Goal: Information Seeking & Learning: Learn about a topic

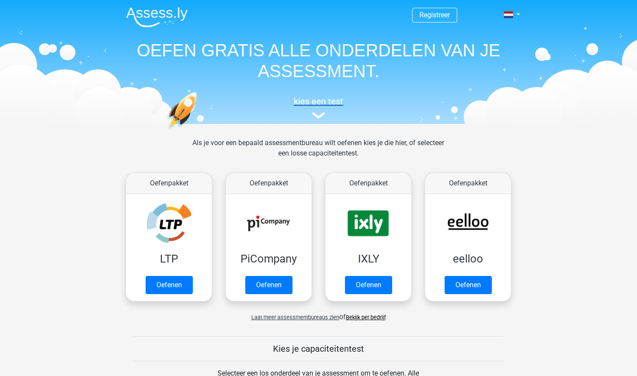
click at [321, 118] on img at bounding box center [318, 115] width 13 height 6
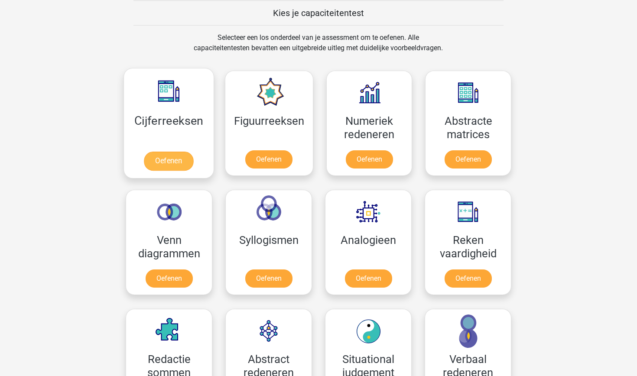
click at [168, 160] on link "Oefenen" at bounding box center [168, 161] width 49 height 19
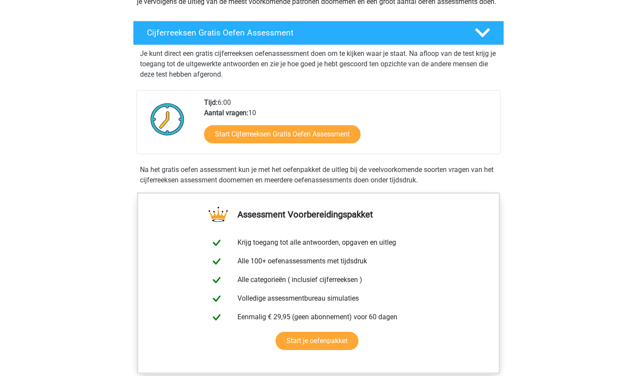
scroll to position [138, 0]
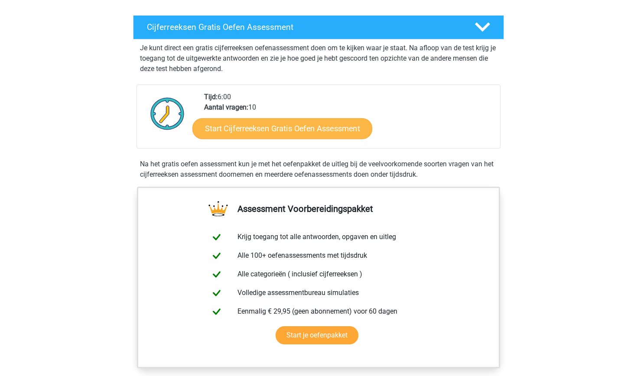
click at [266, 139] on link "Start Cijferreeksen Gratis Oefen Assessment" at bounding box center [282, 128] width 180 height 21
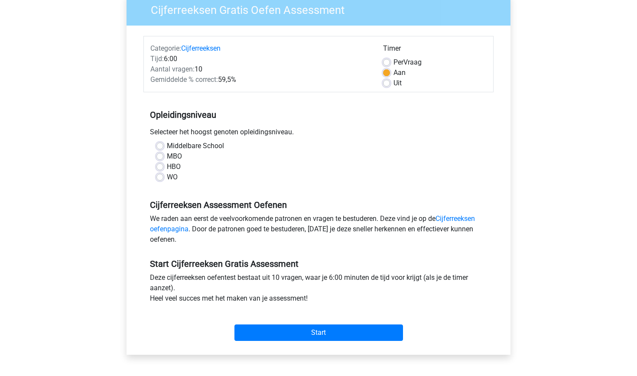
scroll to position [77, 0]
click at [167, 166] on label "HBO" at bounding box center [174, 166] width 14 height 10
click at [162, 166] on input "HBO" at bounding box center [159, 165] width 7 height 9
radio input "true"
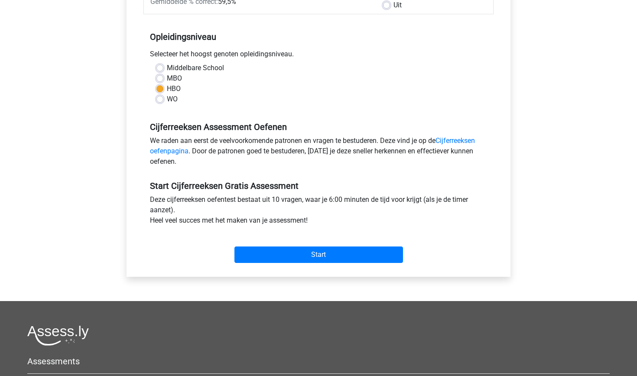
scroll to position [156, 0]
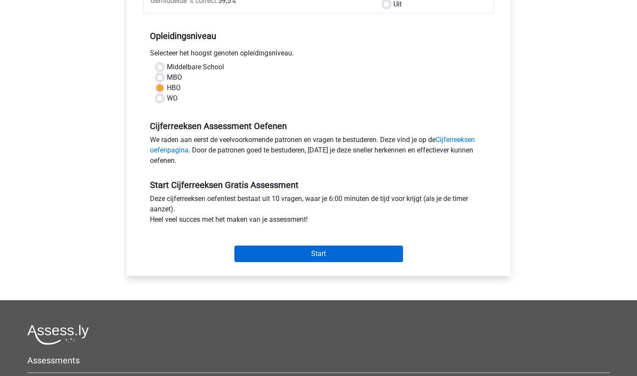
click at [324, 253] on input "Start" at bounding box center [318, 254] width 168 height 16
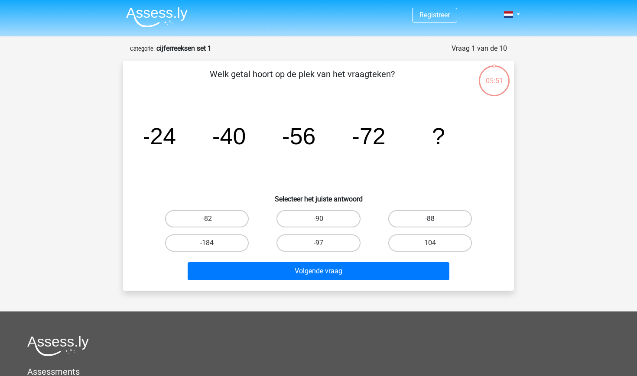
click at [439, 215] on label "-88" at bounding box center [430, 218] width 84 height 17
click at [435, 219] on input "-88" at bounding box center [433, 222] width 6 height 6
radio input "true"
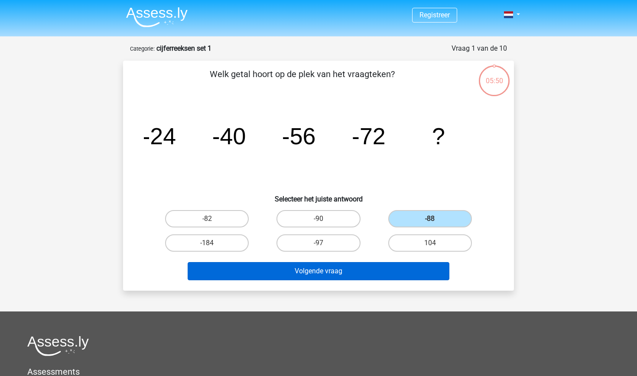
click at [327, 274] on button "Volgende vraag" at bounding box center [319, 271] width 262 height 18
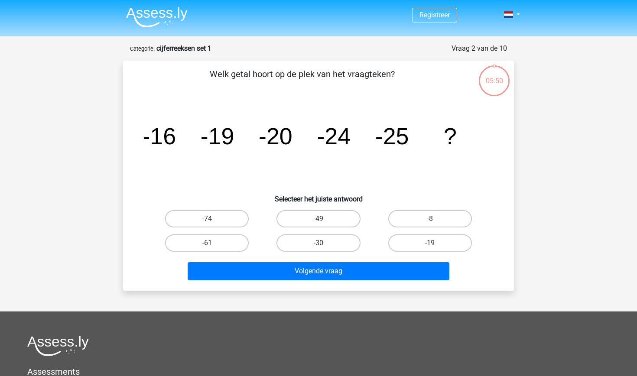
scroll to position [43, 0]
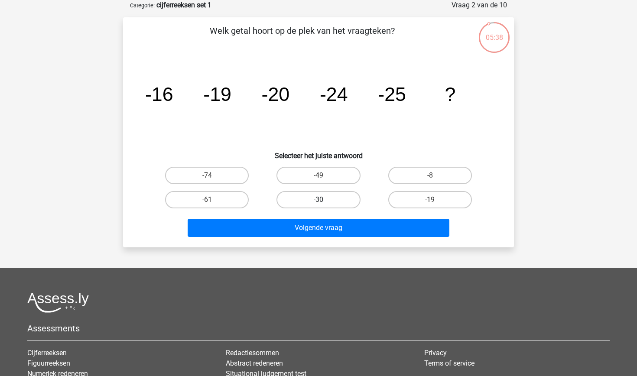
click at [315, 199] on label "-30" at bounding box center [318, 199] width 84 height 17
click at [318, 200] on input "-30" at bounding box center [321, 203] width 6 height 6
radio input "true"
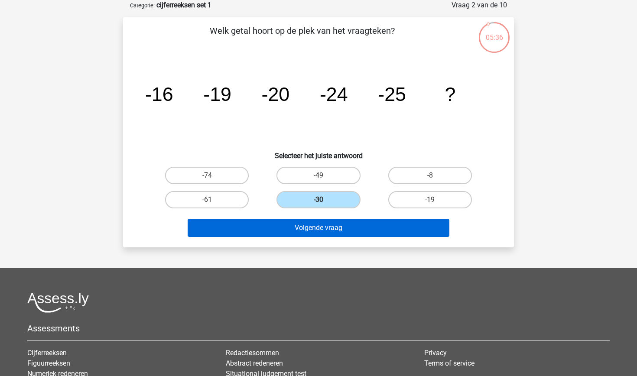
click at [321, 225] on button "Volgende vraag" at bounding box center [319, 228] width 262 height 18
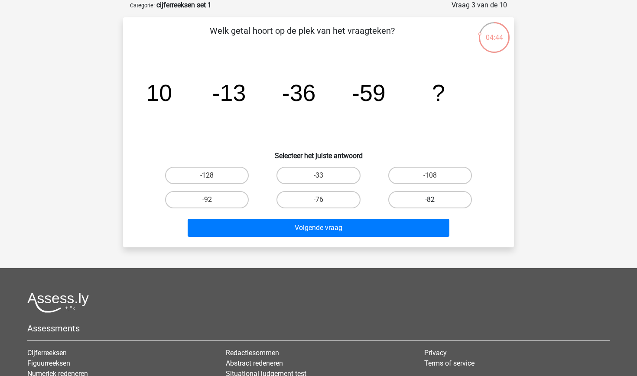
click at [427, 196] on label "-82" at bounding box center [430, 199] width 84 height 17
click at [430, 200] on input "-82" at bounding box center [433, 203] width 6 height 6
radio input "true"
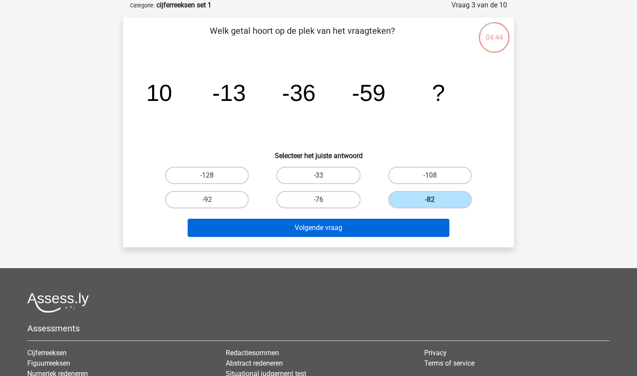
click at [377, 228] on button "Volgende vraag" at bounding box center [319, 228] width 262 height 18
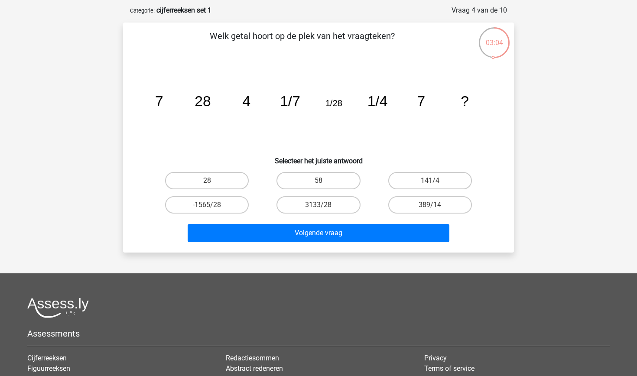
scroll to position [39, 0]
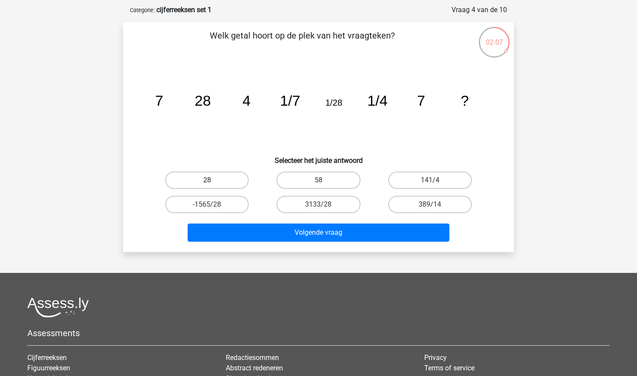
click at [210, 178] on label "28" at bounding box center [207, 180] width 84 height 17
click at [210, 180] on input "28" at bounding box center [210, 183] width 6 height 6
radio input "true"
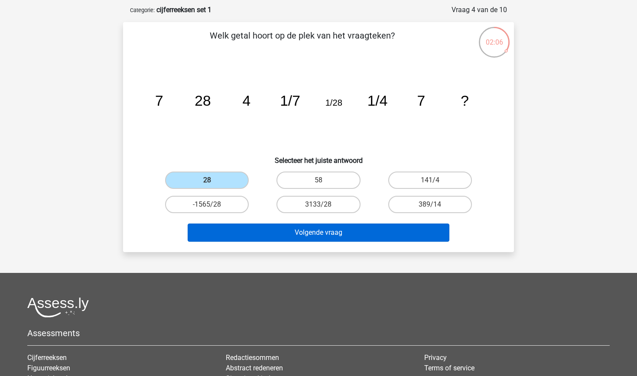
click at [325, 233] on button "Volgende vraag" at bounding box center [319, 233] width 262 height 18
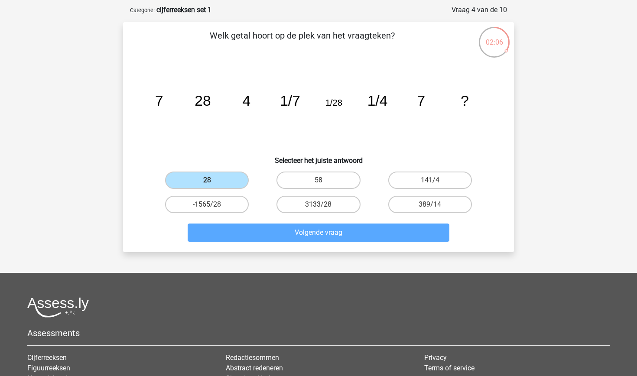
scroll to position [43, 0]
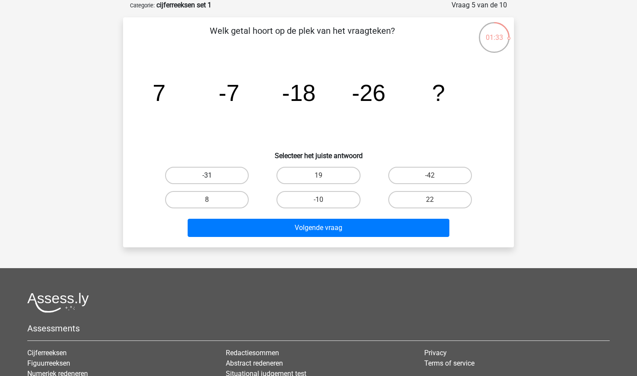
click at [225, 174] on label "-31" at bounding box center [207, 175] width 84 height 17
click at [213, 175] on input "-31" at bounding box center [210, 178] width 6 height 6
radio input "true"
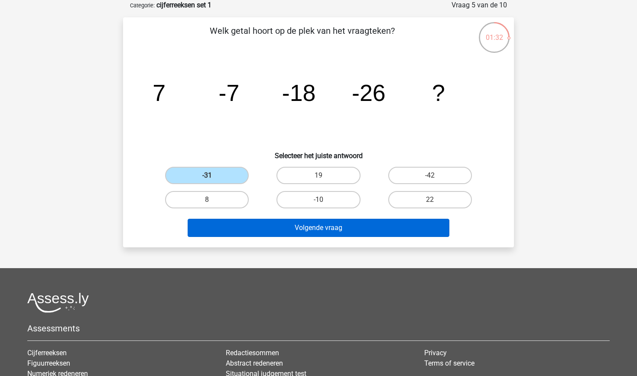
click at [300, 225] on button "Volgende vraag" at bounding box center [319, 228] width 262 height 18
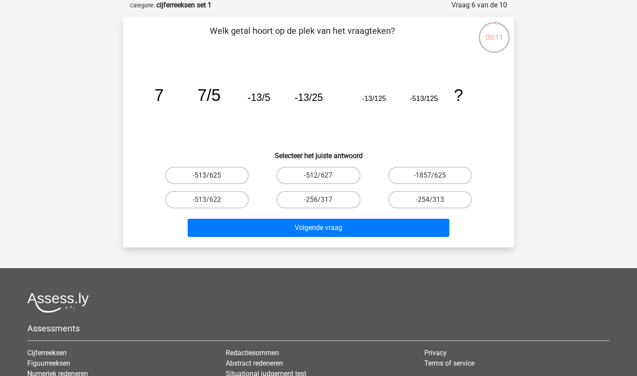
click at [226, 179] on label "-513/625" at bounding box center [207, 175] width 84 height 17
click at [213, 179] on input "-513/625" at bounding box center [210, 178] width 6 height 6
radio input "true"
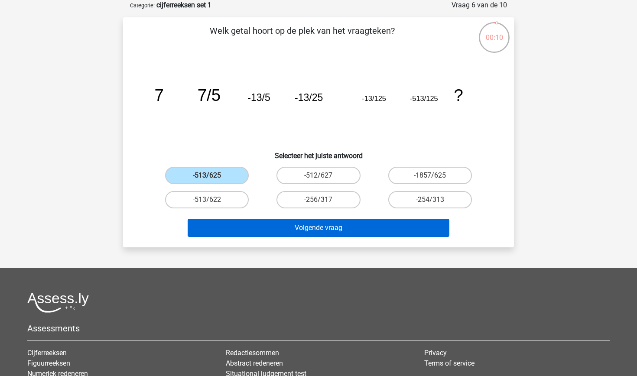
click at [315, 233] on button "Volgende vraag" at bounding box center [319, 228] width 262 height 18
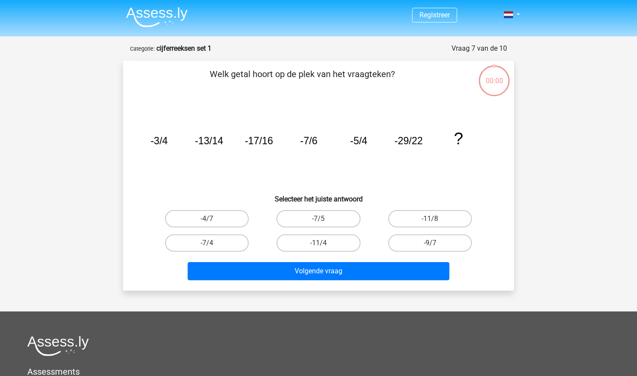
scroll to position [43, 0]
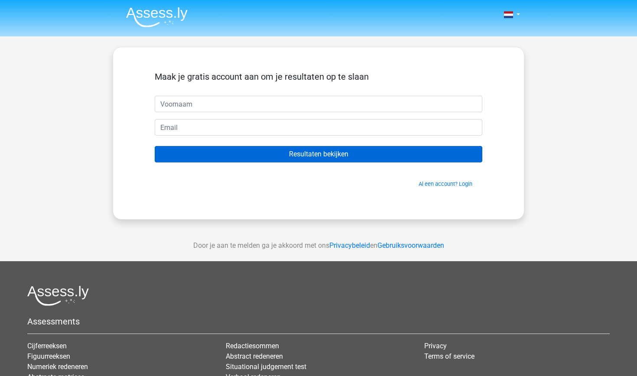
click at [292, 157] on input "Resultaten bekijken" at bounding box center [318, 154] width 327 height 16
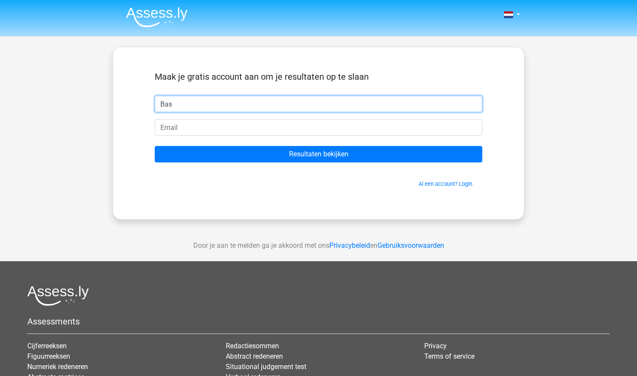
type input "Bas"
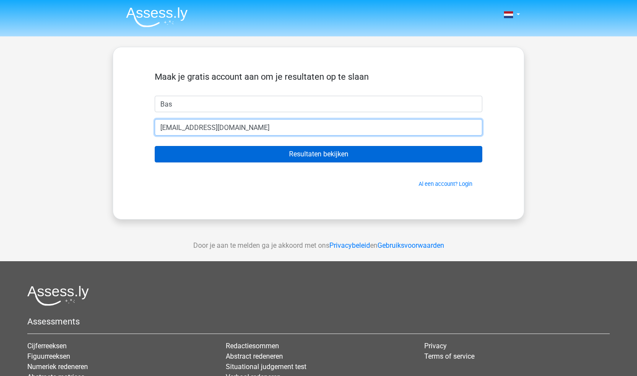
type input "[EMAIL_ADDRESS][DOMAIN_NAME]"
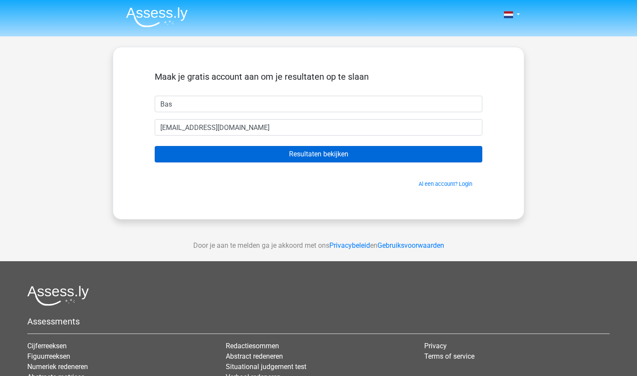
click at [285, 157] on input "Resultaten bekijken" at bounding box center [318, 154] width 327 height 16
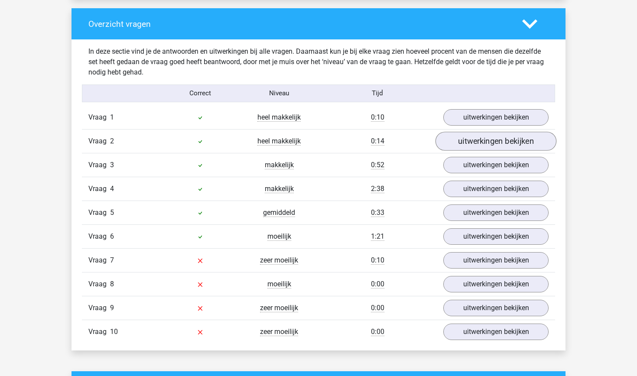
scroll to position [664, 0]
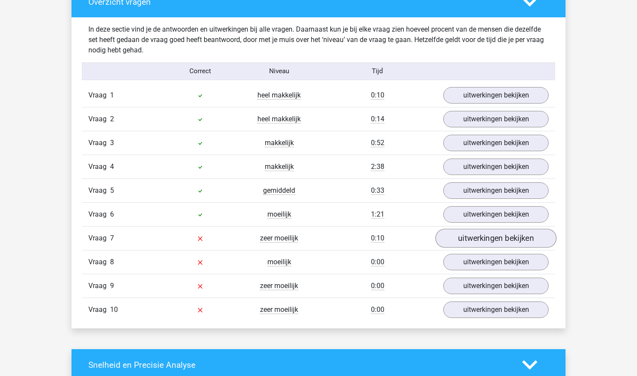
click at [503, 238] on link "uitwerkingen bekijken" at bounding box center [495, 238] width 121 height 19
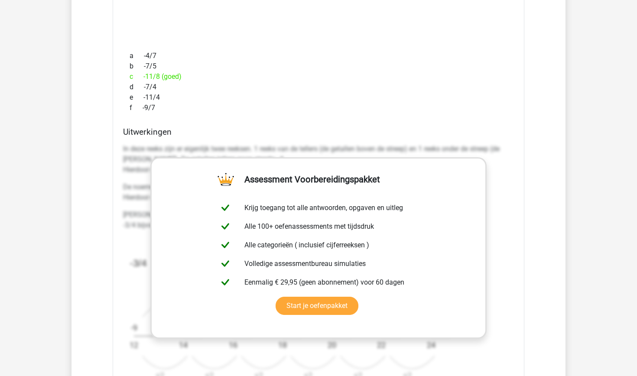
scroll to position [998, 0]
click at [306, 78] on div "c -11/8 (goed)" at bounding box center [318, 76] width 391 height 10
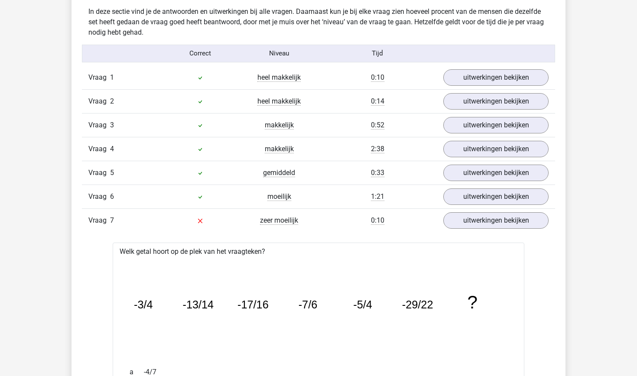
scroll to position [703, 0]
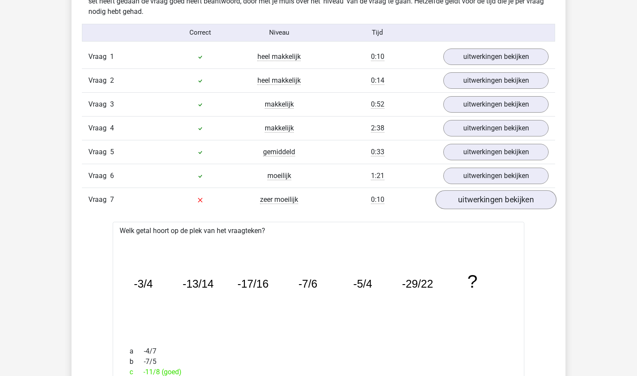
click at [499, 201] on link "uitwerkingen bekijken" at bounding box center [495, 199] width 121 height 19
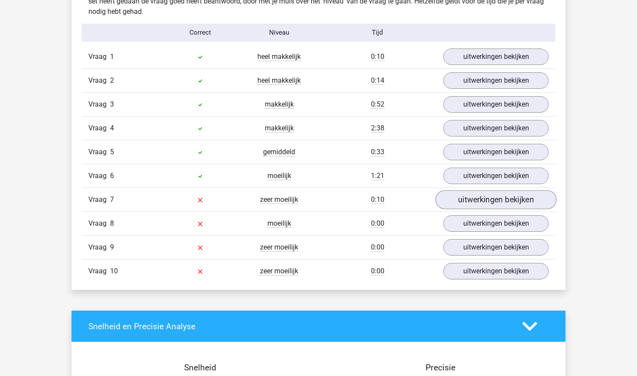
click at [489, 198] on link "uitwerkingen bekijken" at bounding box center [495, 199] width 121 height 19
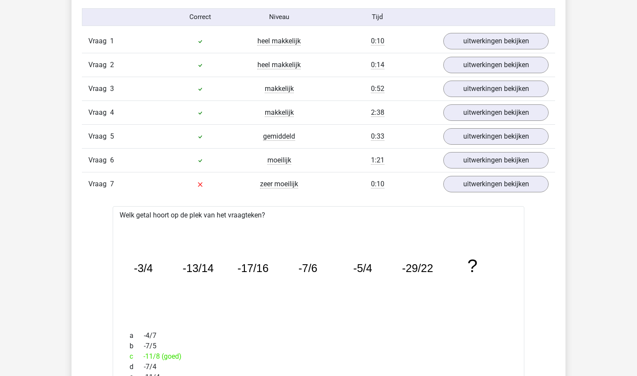
scroll to position [718, 0]
click at [352, 187] on div "0:10" at bounding box center [377, 184] width 118 height 10
click at [484, 184] on link "uitwerkingen bekijken" at bounding box center [495, 184] width 121 height 19
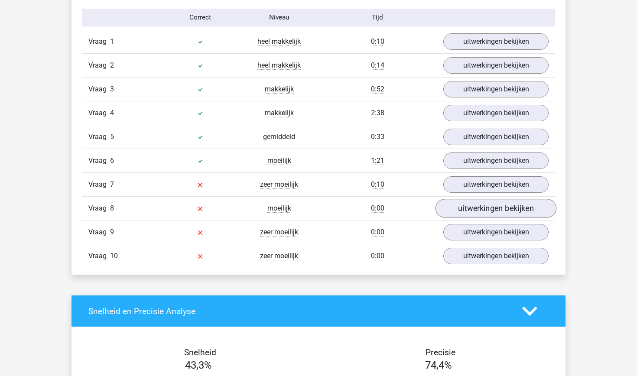
click at [489, 209] on link "uitwerkingen bekijken" at bounding box center [495, 208] width 121 height 19
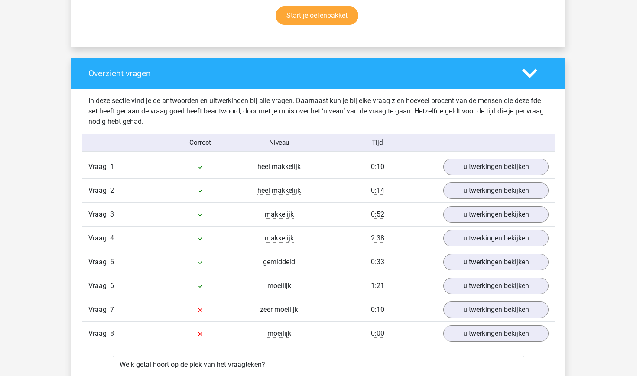
scroll to position [602, 0]
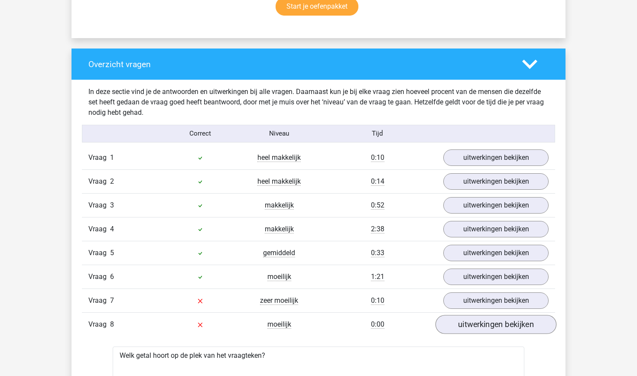
click at [481, 325] on link "uitwerkingen bekijken" at bounding box center [495, 324] width 121 height 19
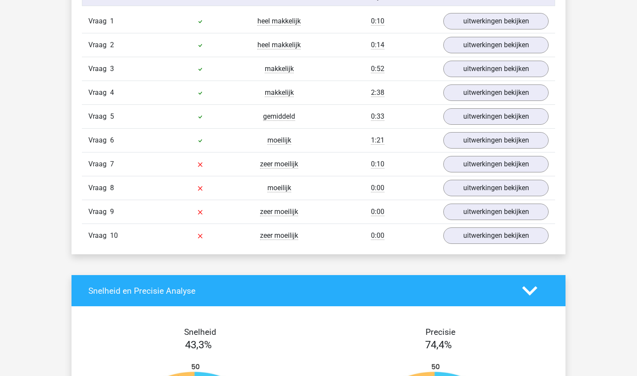
scroll to position [737, 0]
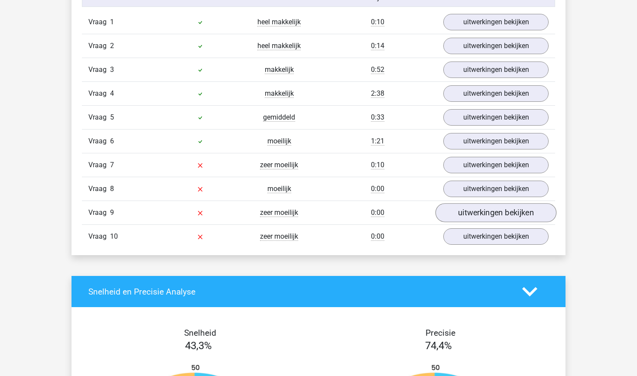
click at [508, 216] on link "uitwerkingen bekijken" at bounding box center [495, 212] width 121 height 19
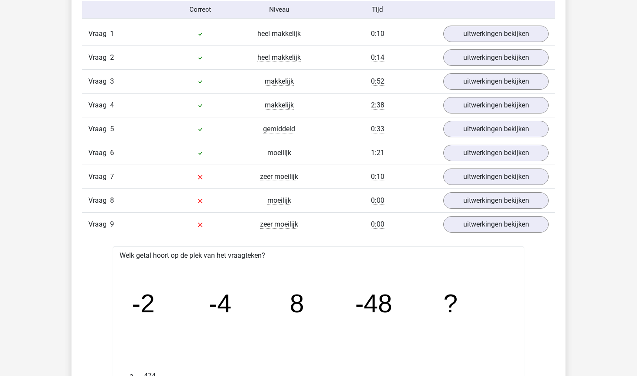
scroll to position [723, 0]
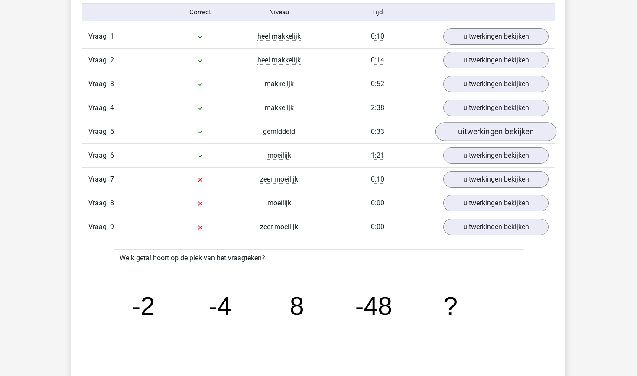
click at [505, 130] on link "uitwerkingen bekijken" at bounding box center [495, 131] width 121 height 19
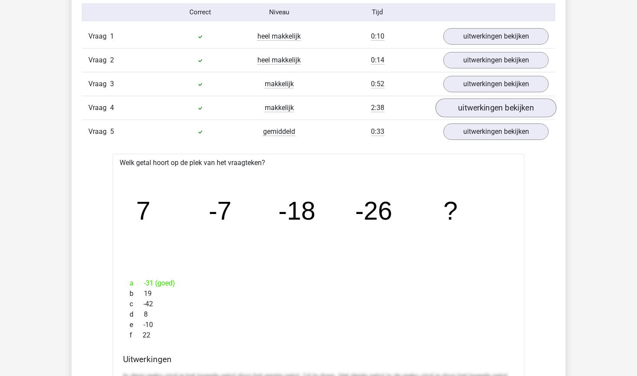
click at [490, 107] on link "uitwerkingen bekijken" at bounding box center [495, 107] width 121 height 19
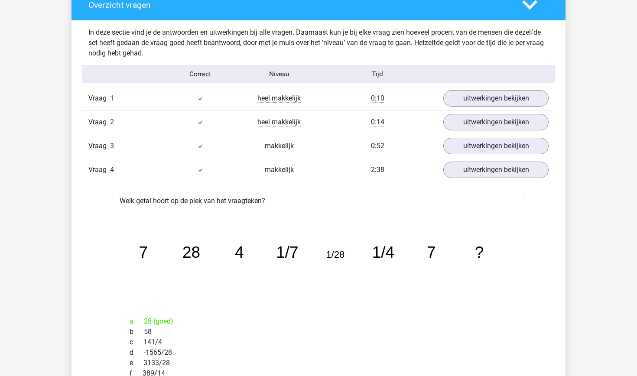
scroll to position [660, 0]
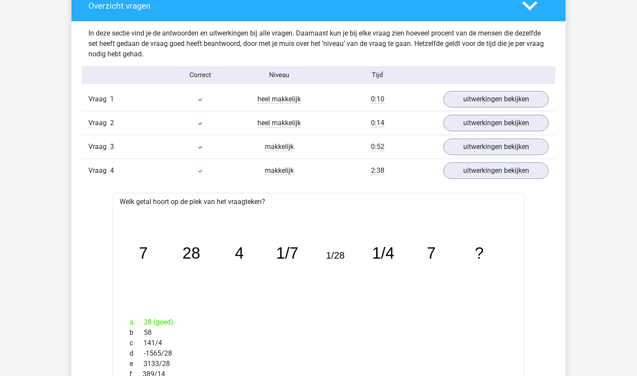
click at [528, 5] on icon at bounding box center [529, 5] width 15 height 15
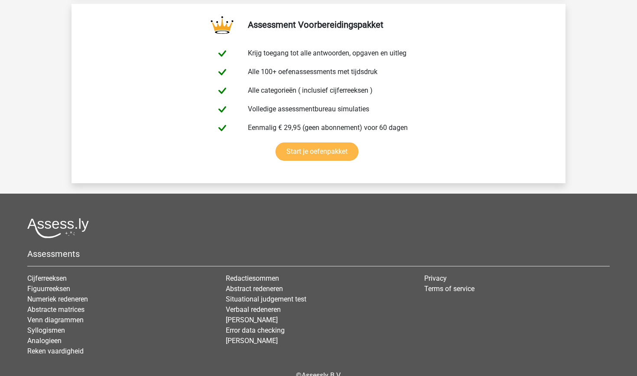
scroll to position [1167, 0]
click at [346, 147] on link "Start je oefenpakket" at bounding box center [316, 152] width 83 height 18
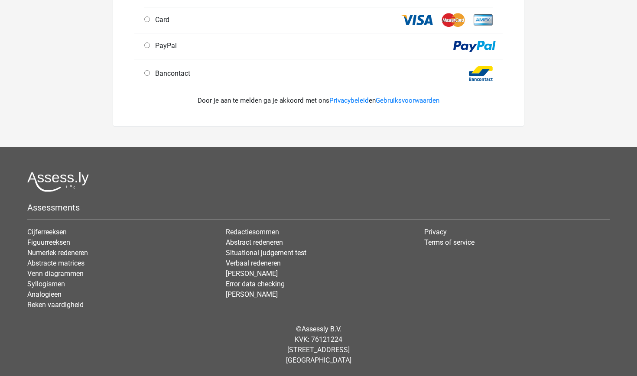
scroll to position [314, 0]
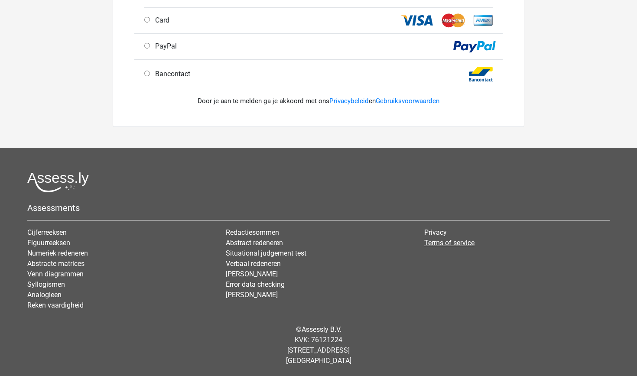
click at [446, 243] on link "Terms of service" at bounding box center [449, 243] width 50 height 8
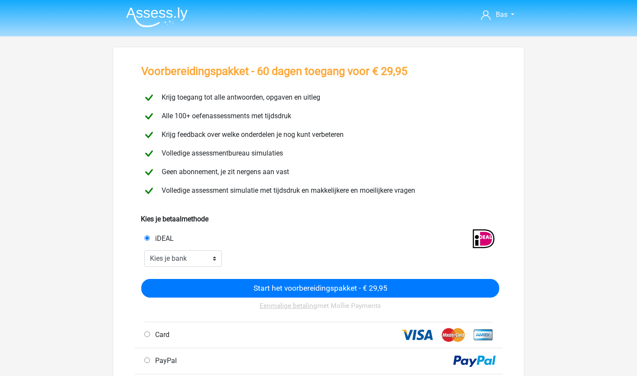
scroll to position [0, 0]
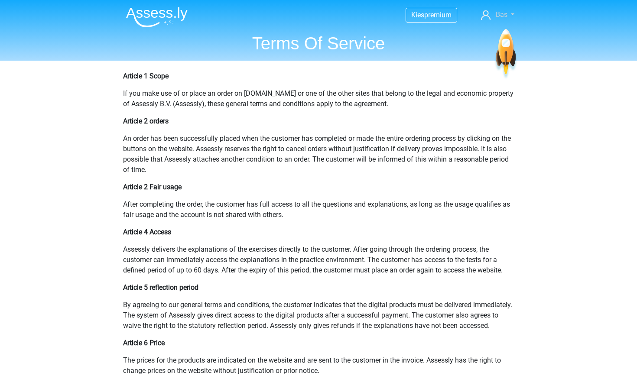
click at [503, 16] on span "Bas" at bounding box center [502, 14] width 12 height 8
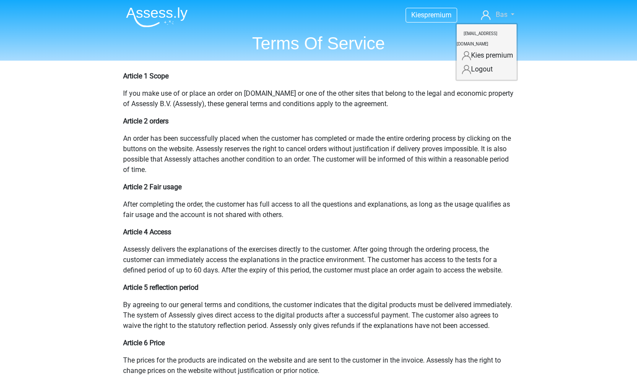
click at [503, 16] on span "Bas" at bounding box center [502, 14] width 12 height 8
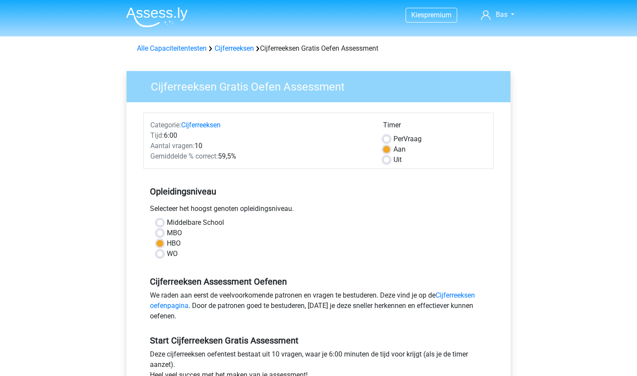
scroll to position [156, 0]
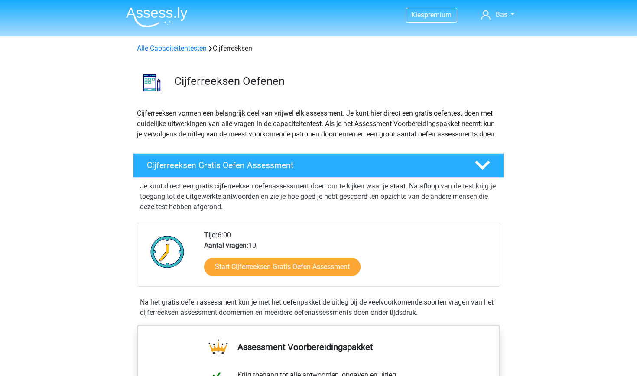
scroll to position [138, 0]
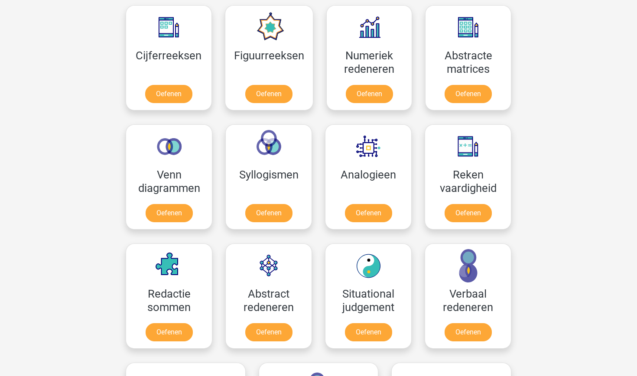
scroll to position [403, 0]
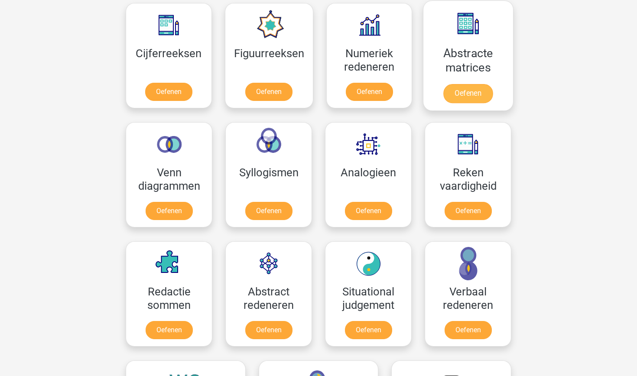
click at [475, 98] on link "Oefenen" at bounding box center [467, 93] width 49 height 19
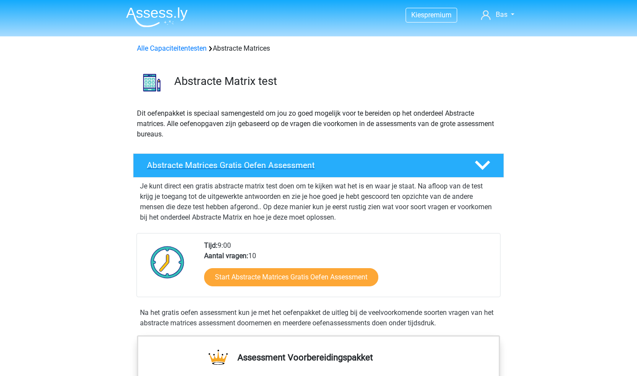
click at [295, 166] on h4 "Abstracte Matrices Gratis Oefen Assessment" at bounding box center [304, 165] width 314 height 10
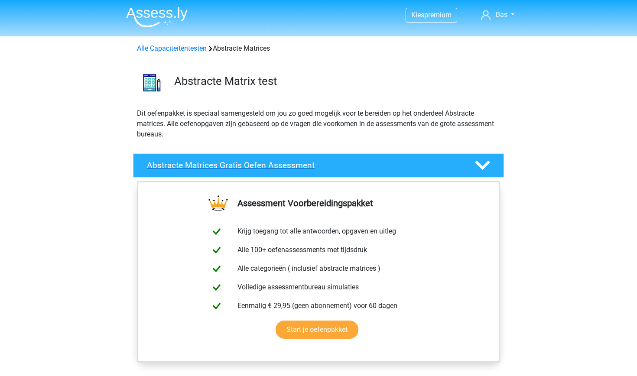
click at [295, 166] on h4 "Abstracte Matrices Gratis Oefen Assessment" at bounding box center [304, 165] width 314 height 10
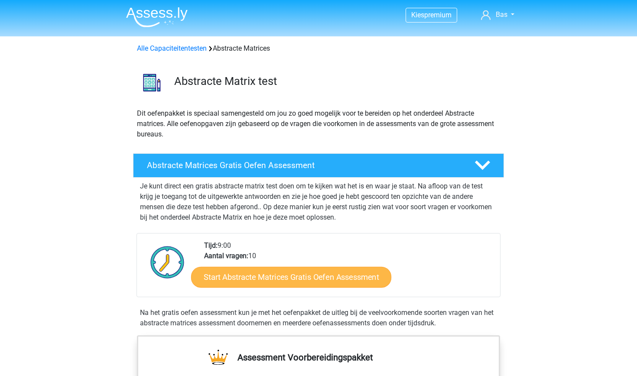
click at [292, 277] on link "Start Abstracte Matrices Gratis Oefen Assessment" at bounding box center [291, 276] width 200 height 21
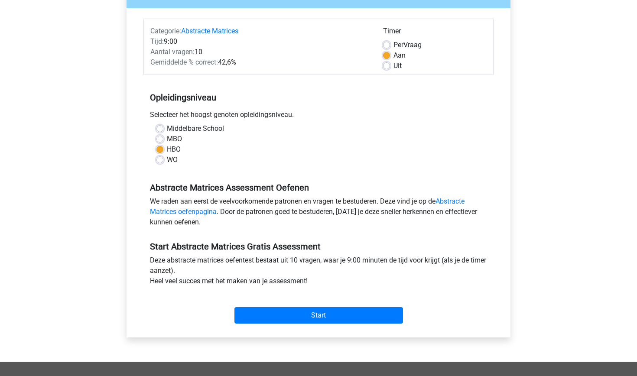
scroll to position [98, 0]
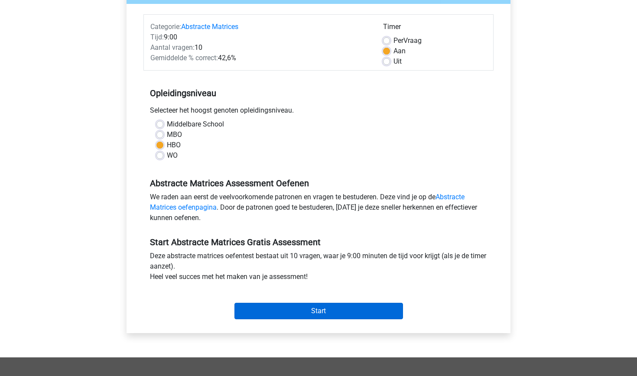
click at [322, 314] on input "Start" at bounding box center [318, 311] width 168 height 16
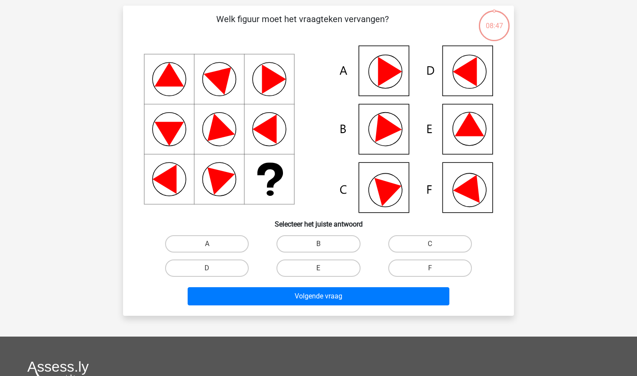
scroll to position [61, 0]
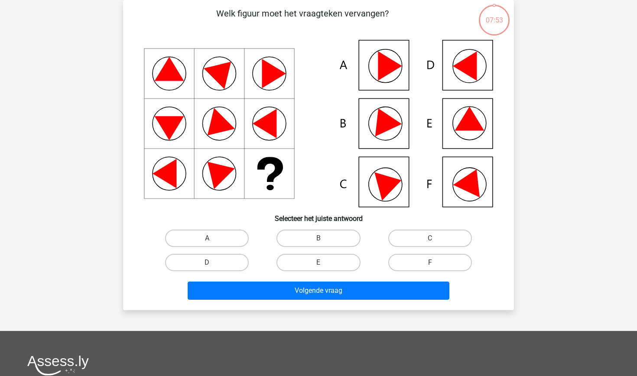
click at [470, 124] on icon at bounding box center [468, 119] width 29 height 24
click at [347, 259] on label "E" at bounding box center [318, 262] width 84 height 17
click at [324, 262] on input "E" at bounding box center [321, 265] width 6 height 6
radio input "true"
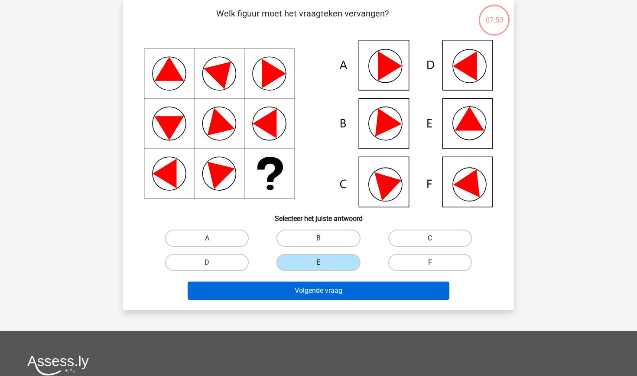
click at [347, 285] on button "Volgende vraag" at bounding box center [319, 291] width 262 height 18
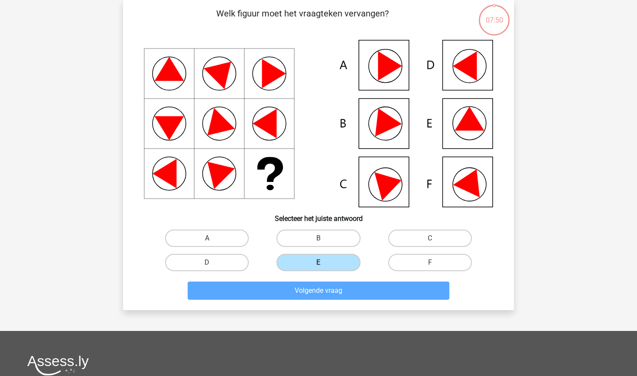
scroll to position [43, 0]
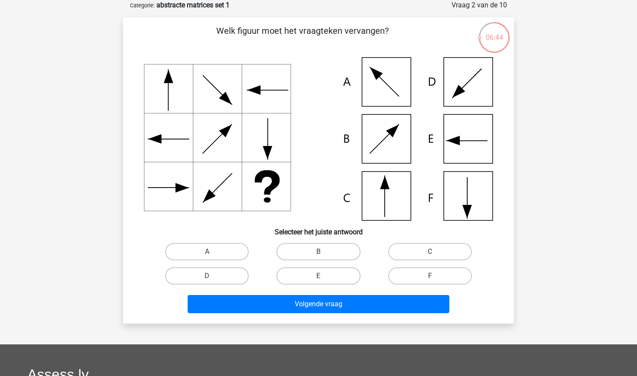
click at [379, 198] on icon at bounding box center [318, 138] width 349 height 163
click at [336, 282] on label "E" at bounding box center [318, 275] width 84 height 17
click at [324, 282] on input "E" at bounding box center [321, 279] width 6 height 6
radio input "true"
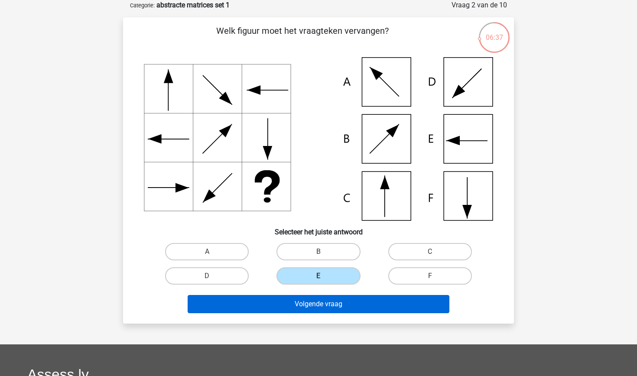
click at [327, 304] on button "Volgende vraag" at bounding box center [319, 304] width 262 height 18
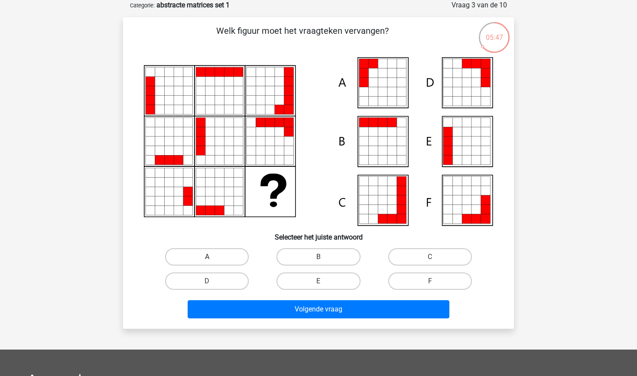
click at [212, 259] on label "A" at bounding box center [207, 256] width 84 height 17
click at [212, 259] on input "A" at bounding box center [210, 260] width 6 height 6
radio input "true"
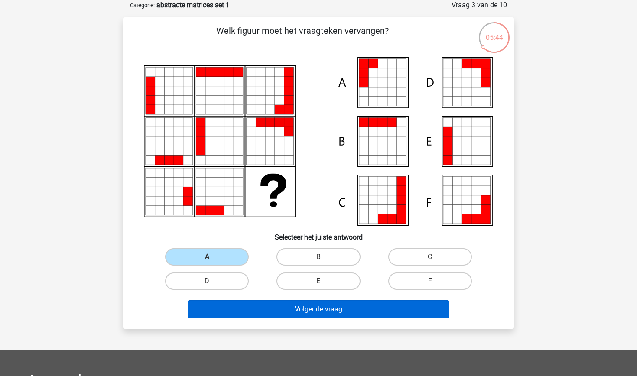
click at [326, 308] on button "Volgende vraag" at bounding box center [319, 309] width 262 height 18
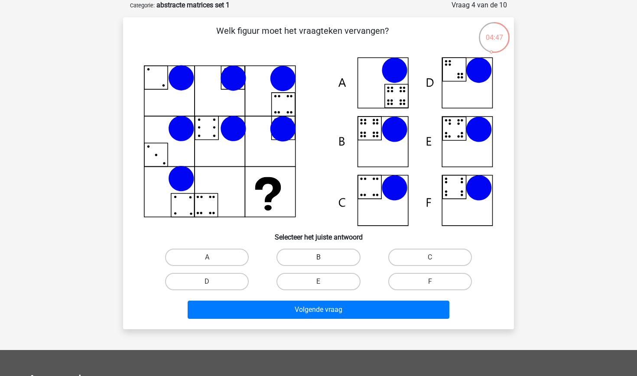
click at [310, 255] on label "B" at bounding box center [318, 257] width 84 height 17
click at [318, 257] on input "B" at bounding box center [321, 260] width 6 height 6
radio input "true"
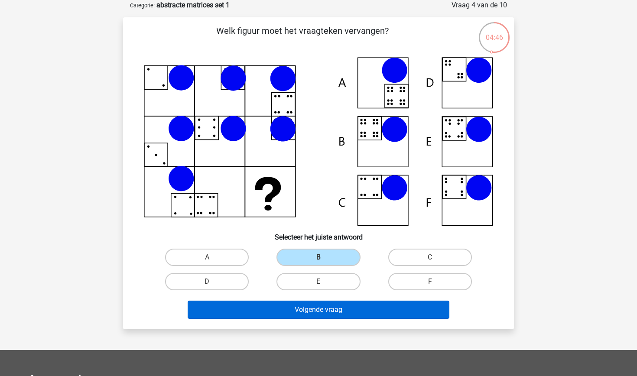
click at [310, 308] on button "Volgende vraag" at bounding box center [319, 310] width 262 height 18
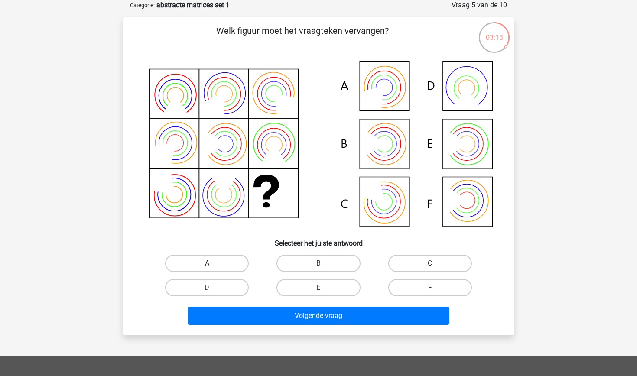
click at [220, 258] on label "A" at bounding box center [207, 263] width 84 height 17
click at [213, 263] on input "A" at bounding box center [210, 266] width 6 height 6
radio input "true"
click at [327, 264] on label "B" at bounding box center [318, 263] width 84 height 17
click at [324, 264] on input "B" at bounding box center [321, 266] width 6 height 6
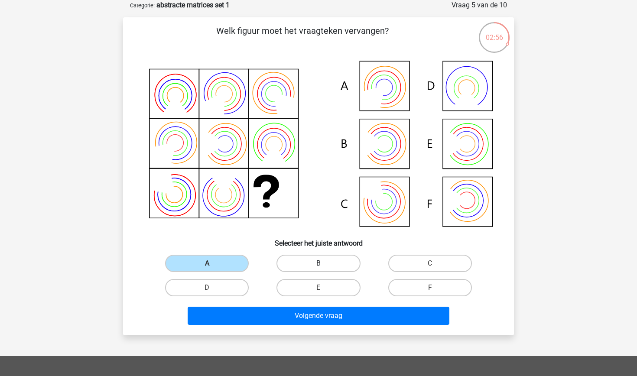
radio input "true"
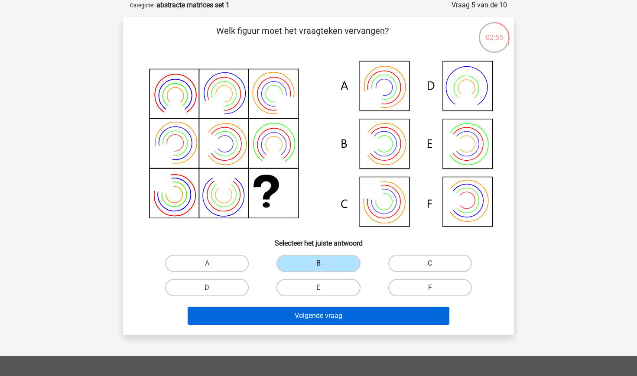
click at [326, 317] on button "Volgende vraag" at bounding box center [319, 316] width 262 height 18
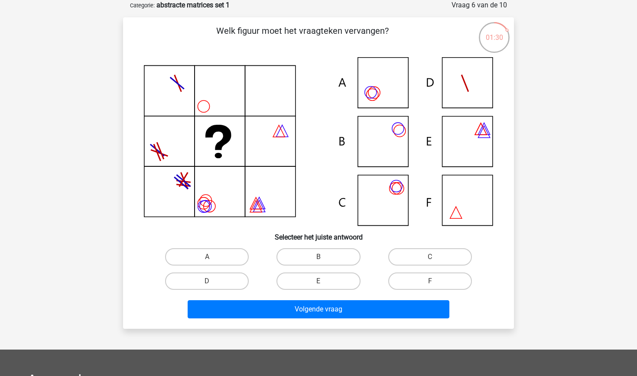
click at [410, 267] on div "C" at bounding box center [429, 257] width 111 height 24
click at [415, 257] on label "C" at bounding box center [430, 256] width 84 height 17
click at [430, 257] on input "C" at bounding box center [433, 260] width 6 height 6
radio input "true"
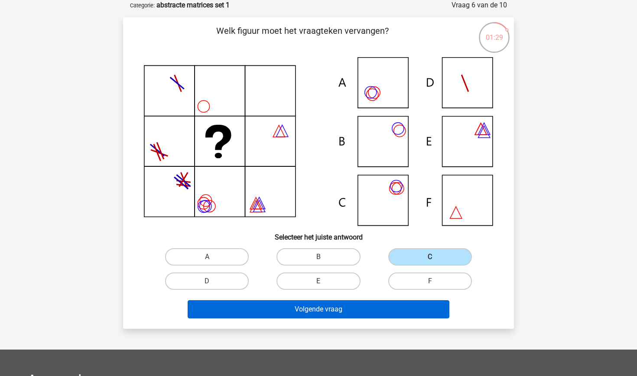
click at [372, 310] on button "Volgende vraag" at bounding box center [319, 309] width 262 height 18
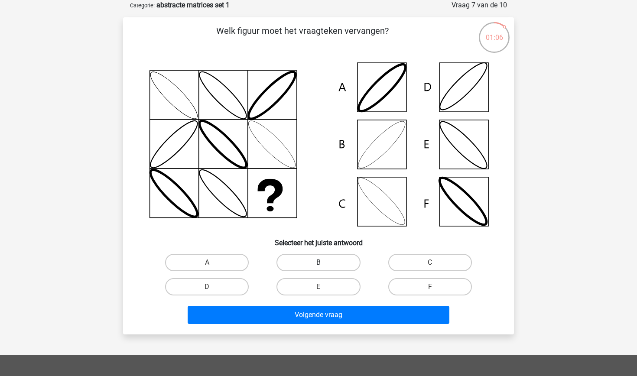
click at [301, 262] on label "B" at bounding box center [318, 262] width 84 height 17
click at [318, 262] on input "B" at bounding box center [321, 265] width 6 height 6
radio input "true"
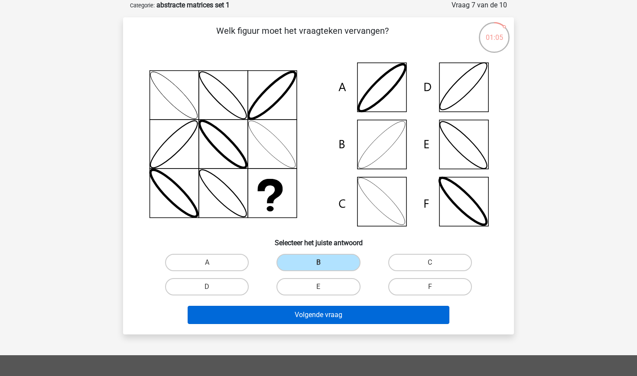
click at [306, 318] on button "Volgende vraag" at bounding box center [319, 315] width 262 height 18
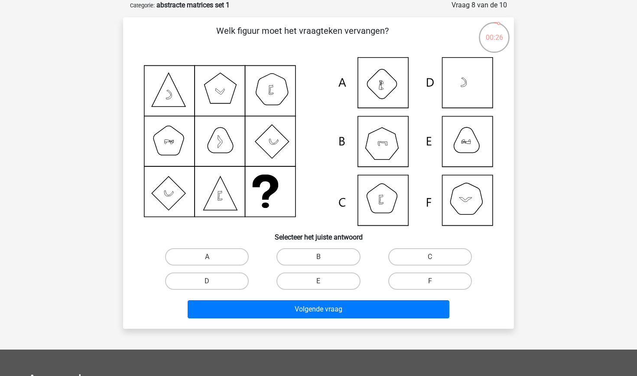
click at [323, 257] on input "B" at bounding box center [321, 260] width 6 height 6
radio input "true"
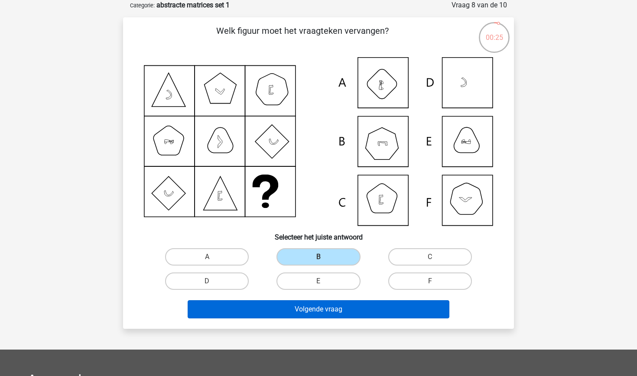
click at [322, 311] on button "Volgende vraag" at bounding box center [319, 309] width 262 height 18
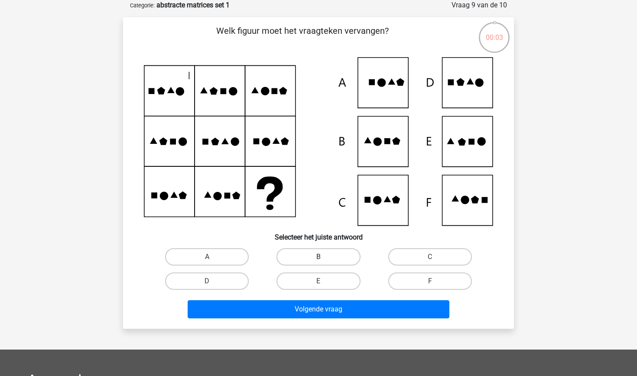
click at [312, 261] on label "B" at bounding box center [318, 256] width 84 height 17
click at [318, 261] on input "B" at bounding box center [321, 260] width 6 height 6
radio input "true"
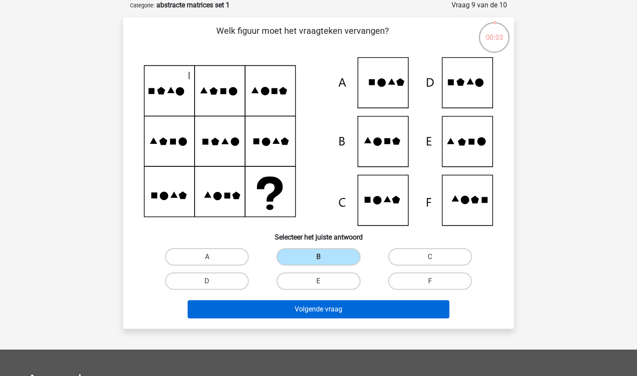
click at [309, 310] on button "Volgende vraag" at bounding box center [319, 309] width 262 height 18
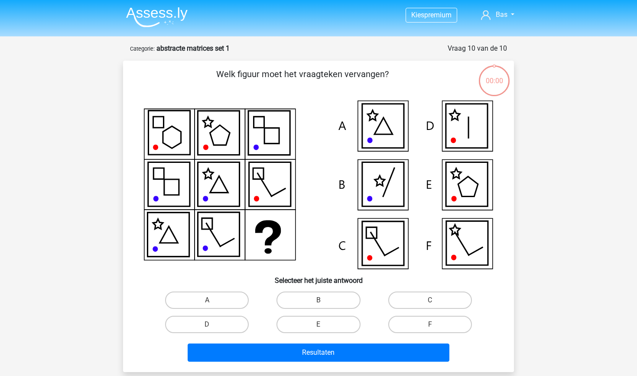
scroll to position [43, 0]
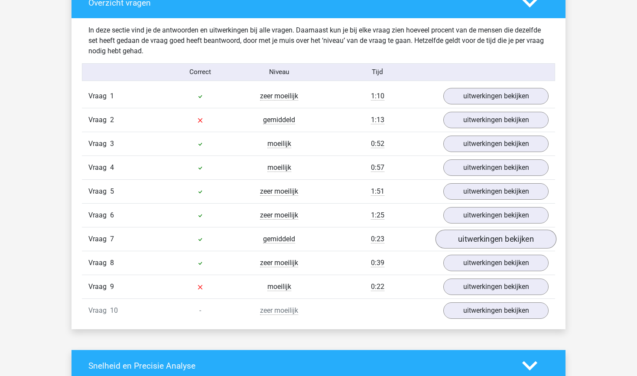
scroll to position [658, 0]
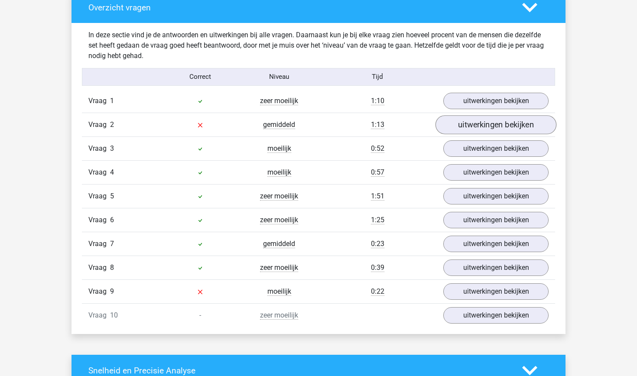
click at [504, 123] on link "uitwerkingen bekijken" at bounding box center [495, 124] width 121 height 19
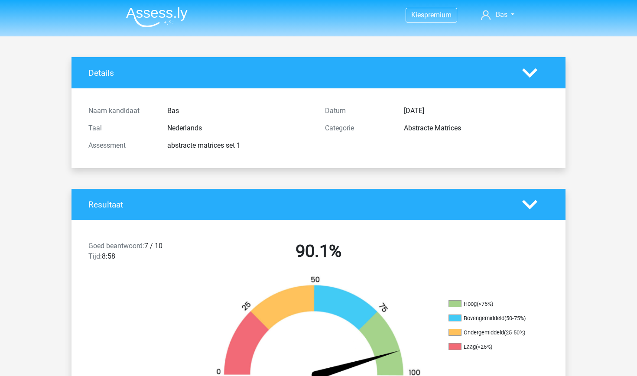
scroll to position [0, 0]
